Goal: Information Seeking & Learning: Stay updated

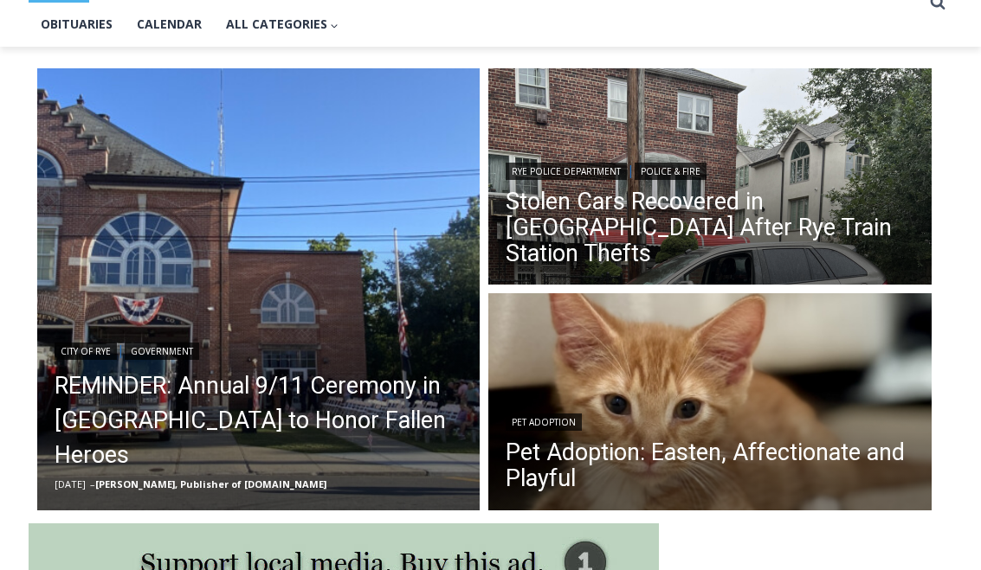
scroll to position [415, 0]
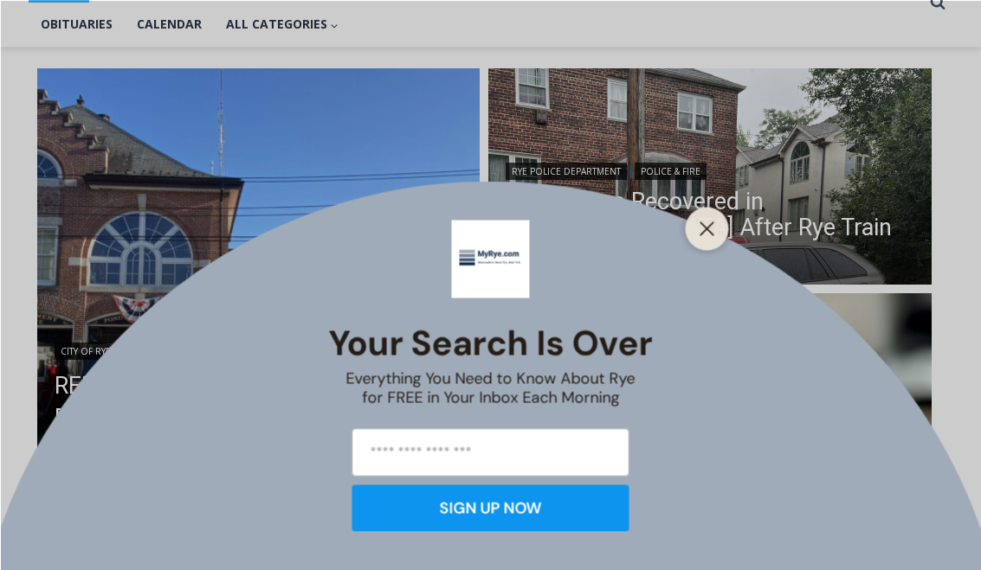
click at [698, 241] on button "Close" at bounding box center [707, 228] width 24 height 24
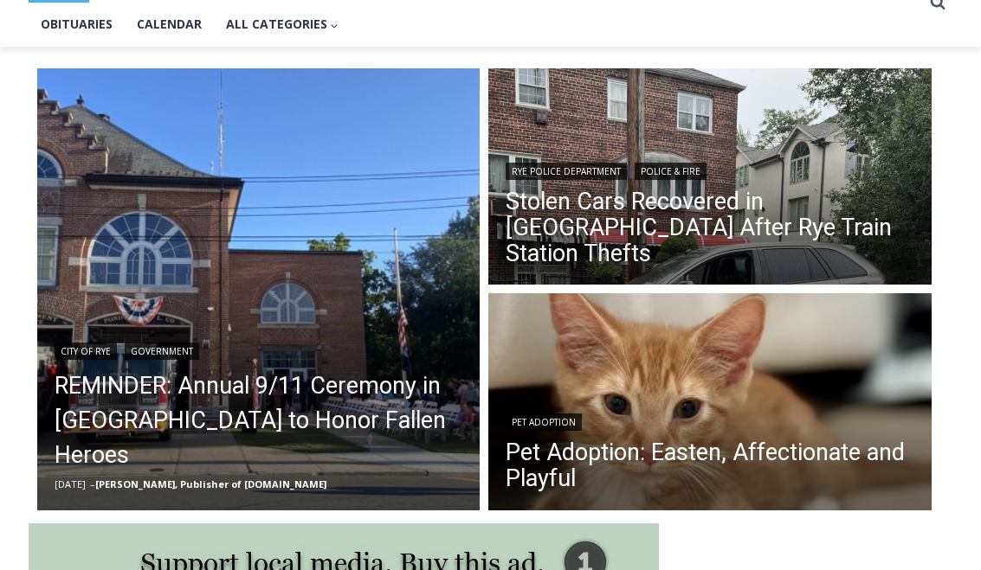
click at [820, 229] on link "Stolen Cars Recovered in [GEOGRAPHIC_DATA] After Rye Train Station Thefts" at bounding box center [709, 228] width 409 height 78
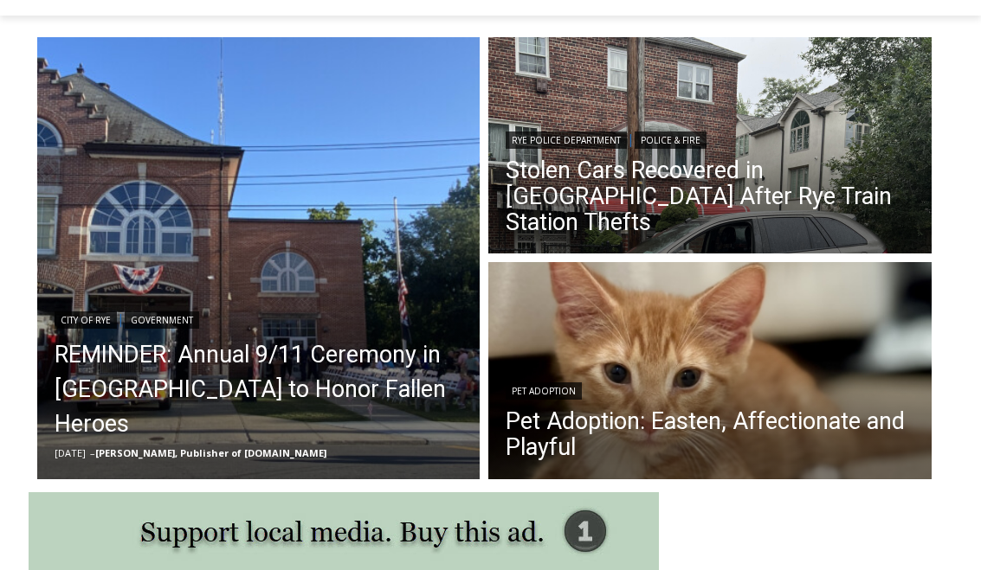
click at [202, 414] on link "REMINDER: Annual 9/11 Ceremony in Rye to Honor Fallen Heroes" at bounding box center [259, 390] width 409 height 104
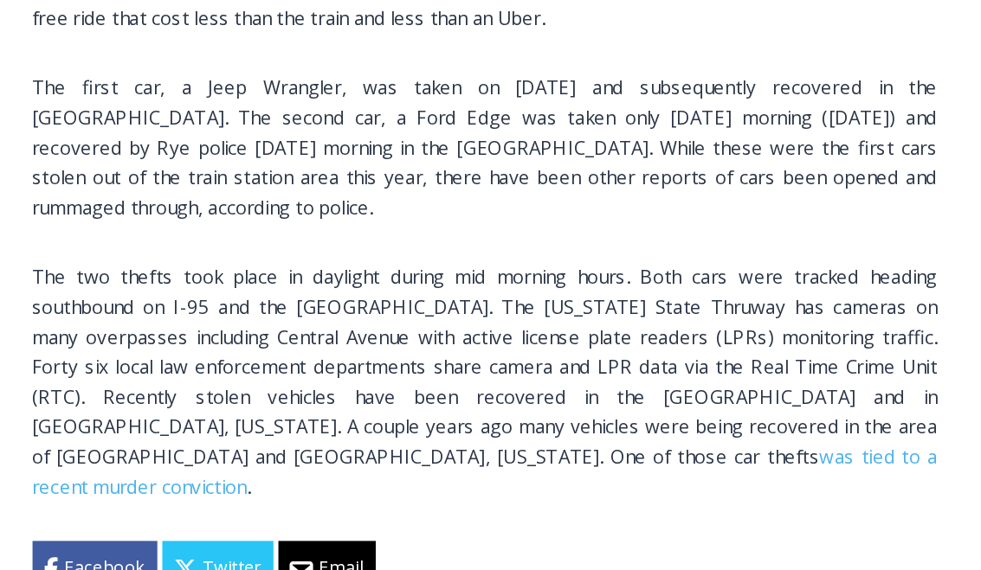
scroll to position [1559, 0]
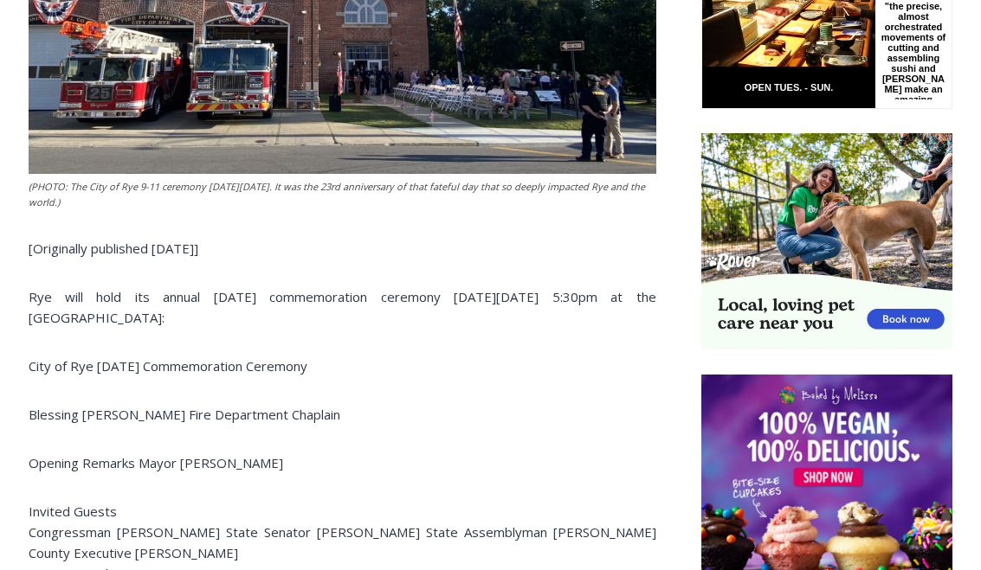
scroll to position [980, 0]
